Goal: Task Accomplishment & Management: Manage account settings

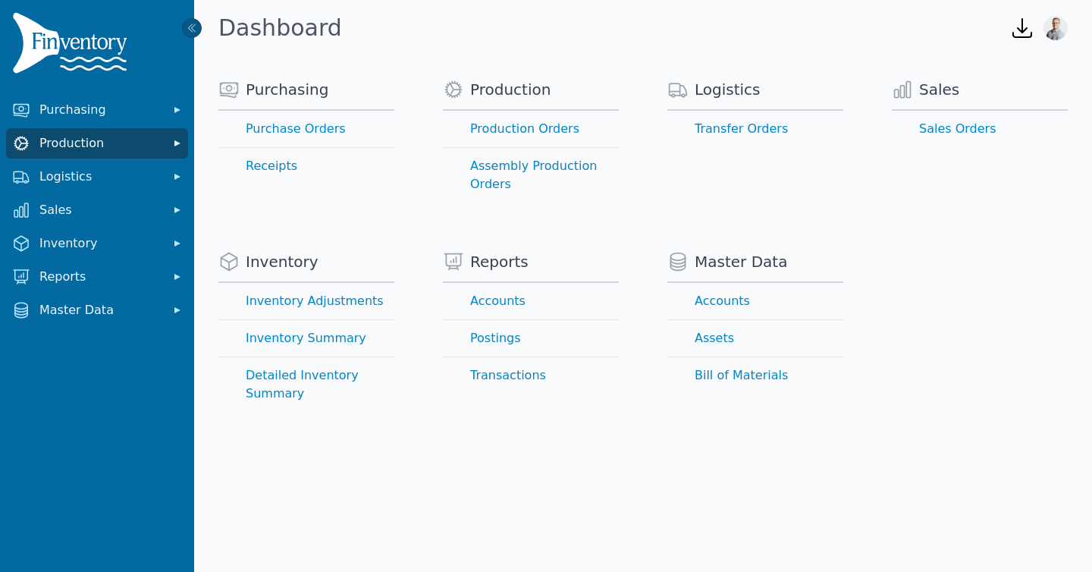
click at [88, 139] on span "Production" at bounding box center [99, 143] width 121 height 18
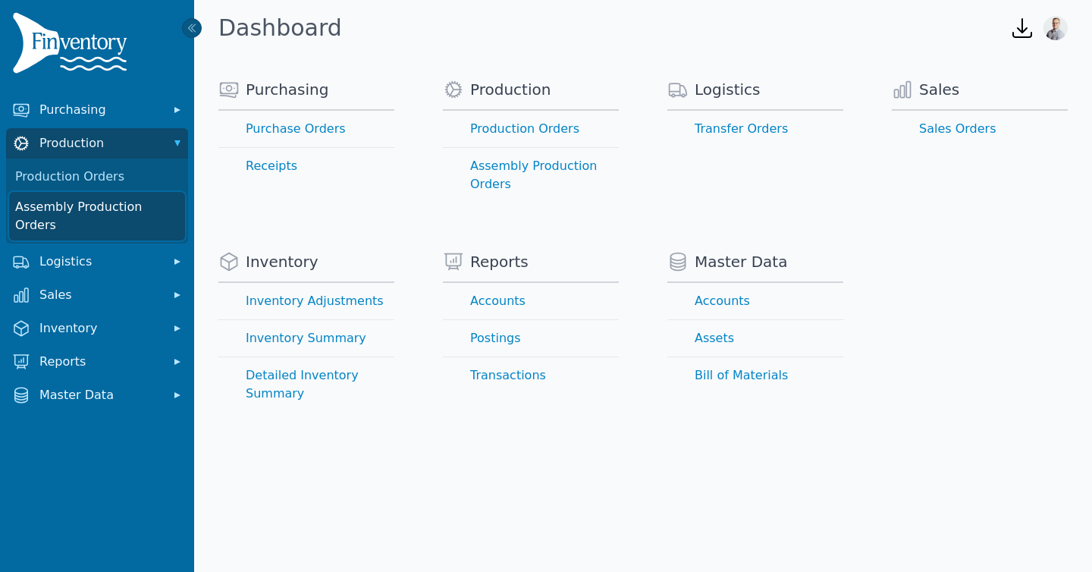
click at [78, 209] on link "Assembly Production Orders" at bounding box center [97, 216] width 176 height 49
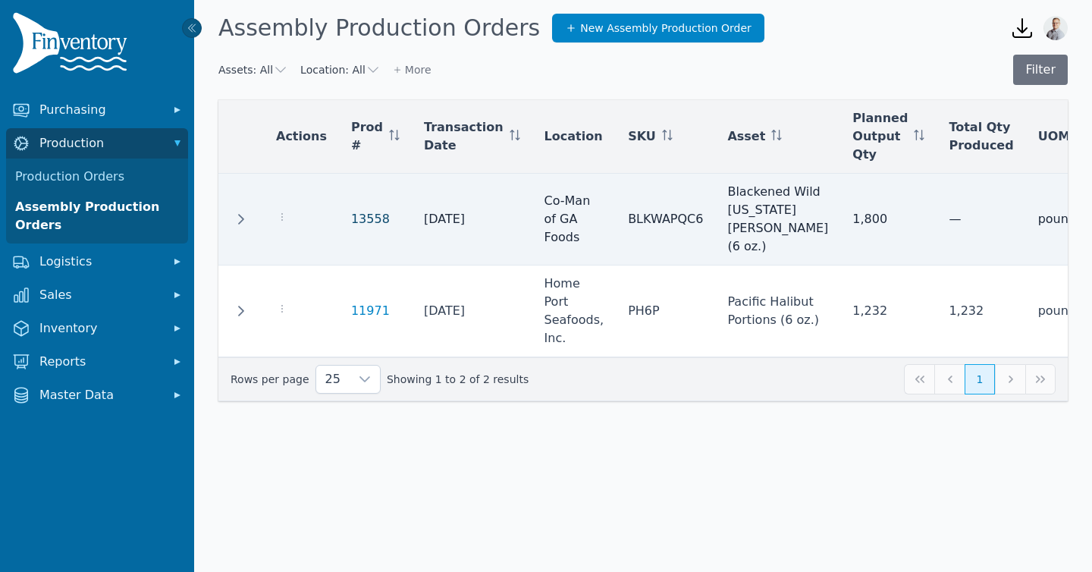
click at [359, 226] on link "13558" at bounding box center [370, 219] width 39 height 14
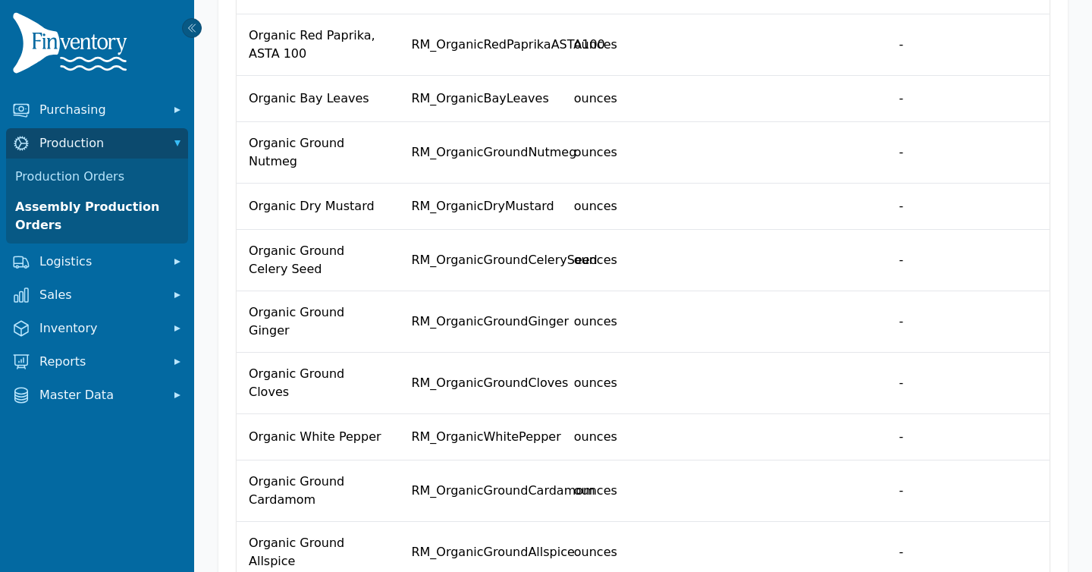
scroll to position [1037, 0]
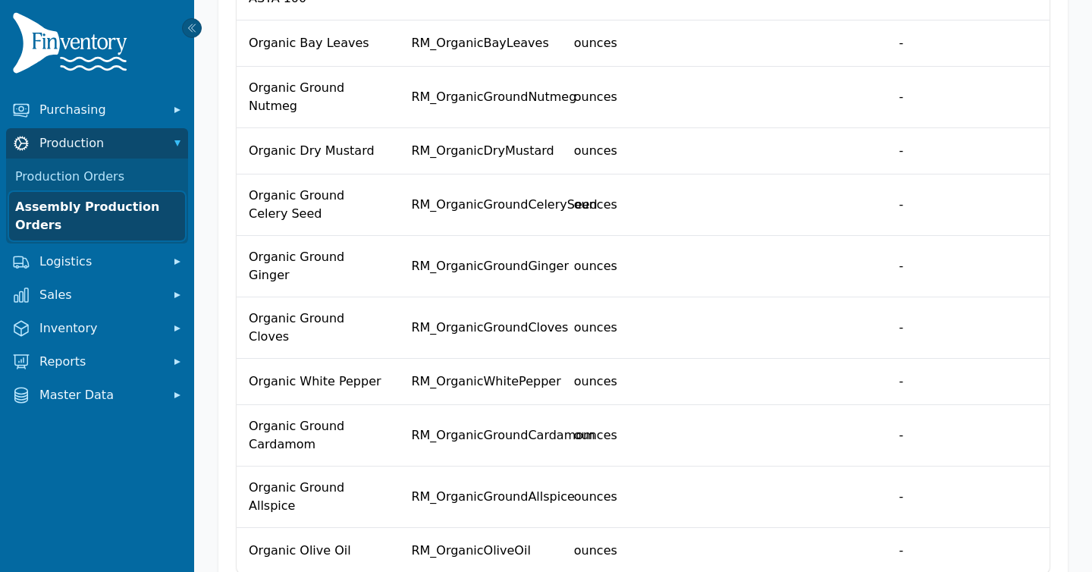
click at [119, 209] on link "Assembly Production Orders" at bounding box center [97, 216] width 176 height 49
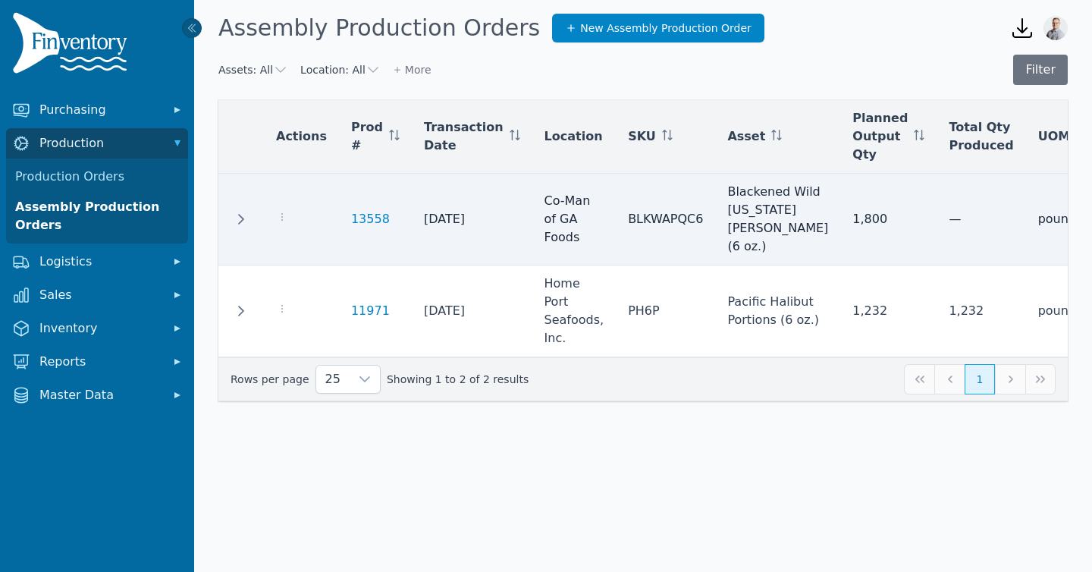
click at [279, 228] on div at bounding box center [301, 219] width 51 height 18
click at [280, 228] on div at bounding box center [301, 219] width 51 height 18
click at [280, 223] on icon "button" at bounding box center [282, 217] width 12 height 12
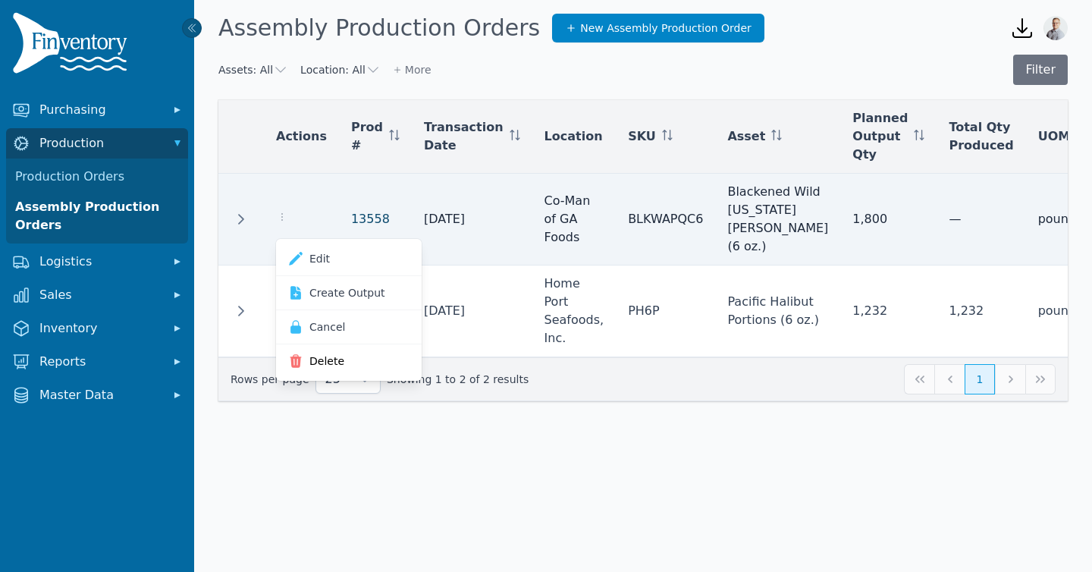
click at [364, 222] on link "13558" at bounding box center [370, 219] width 39 height 14
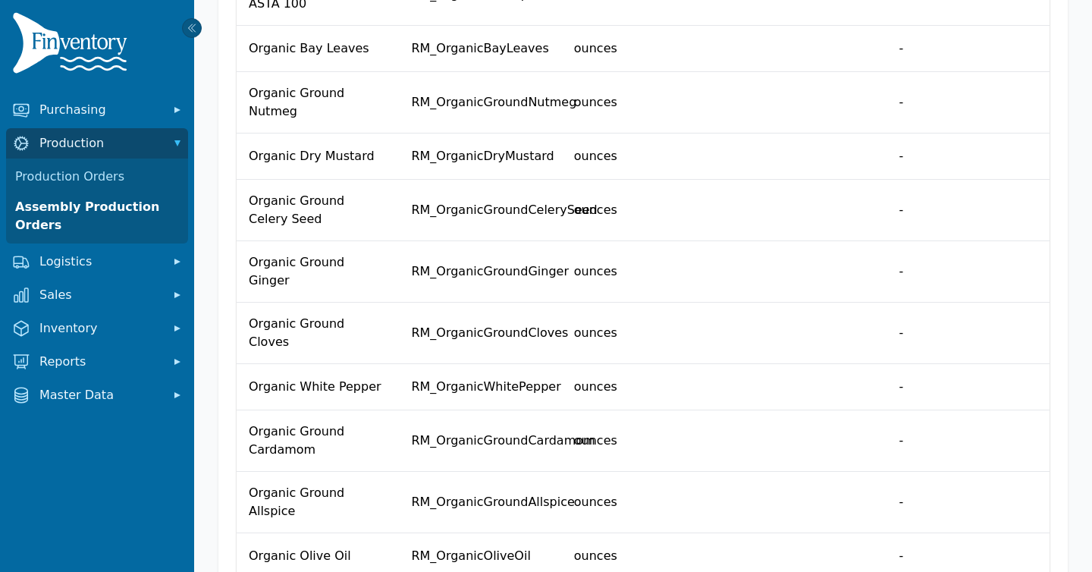
scroll to position [1037, 0]
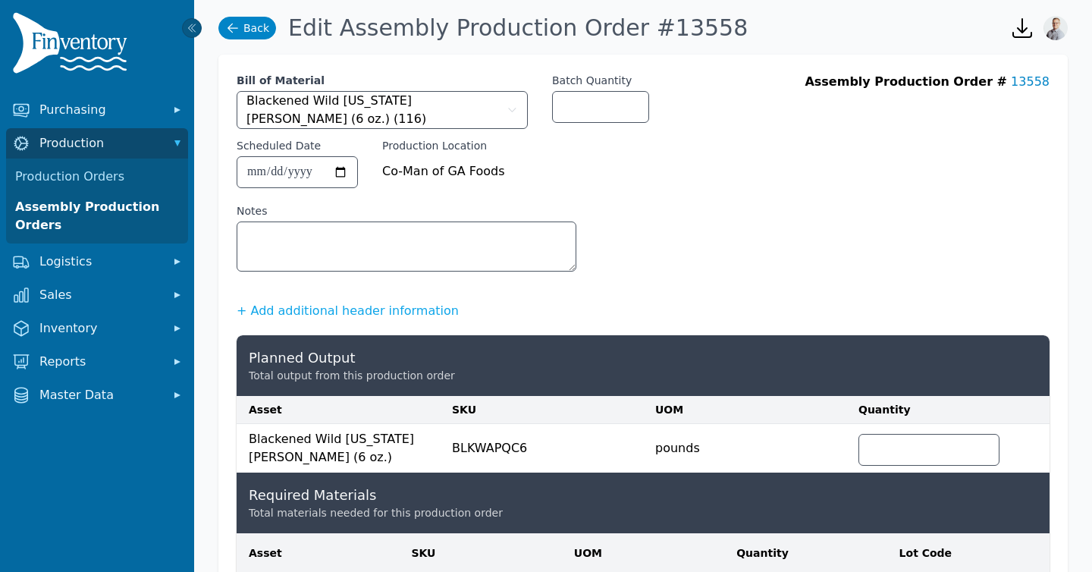
click at [249, 21] on link "Back" at bounding box center [247, 28] width 58 height 23
